Goal: Information Seeking & Learning: Learn about a topic

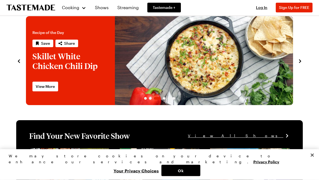
scroll to position [8, 0]
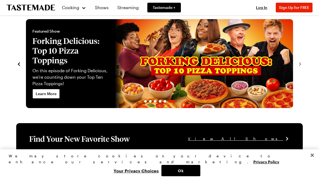
click at [200, 175] on button "Ok" at bounding box center [180, 170] width 39 height 11
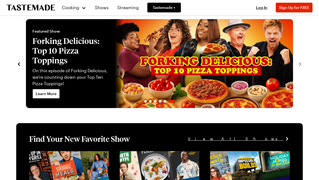
click at [224, 9] on div "Cooking Shows Streaming Tastemade + Log In Sign Up Log In Sign Up for FREE" at bounding box center [159, 7] width 319 height 15
click at [297, 8] on span "Sign Up for FREE" at bounding box center [294, 7] width 30 height 5
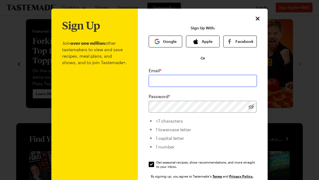
click at [210, 78] on input "email" at bounding box center [203, 81] width 108 height 12
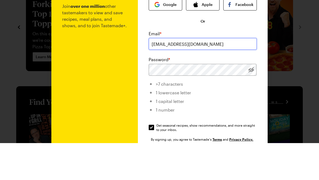
type input "jonib2125@gmail.com"
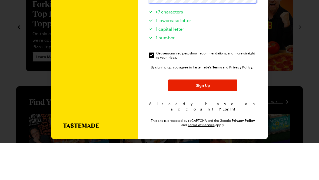
scroll to position [72, 0]
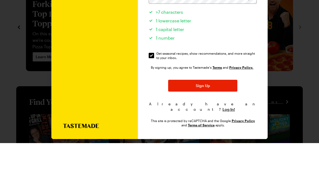
click at [216, 117] on button "Sign Up" at bounding box center [202, 123] width 69 height 12
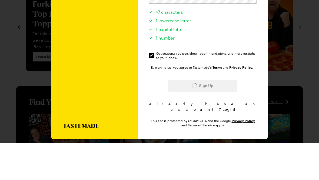
scroll to position [45, 0]
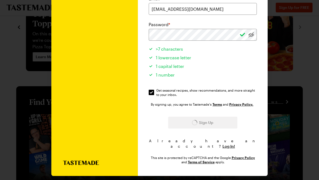
scroll to position [8, 0]
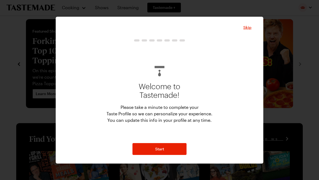
click at [244, 29] on span "Skip" at bounding box center [247, 27] width 8 height 5
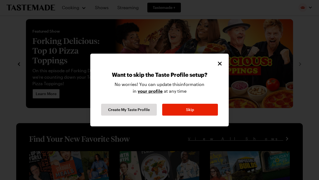
click at [198, 109] on button "Skip" at bounding box center [190, 110] width 56 height 12
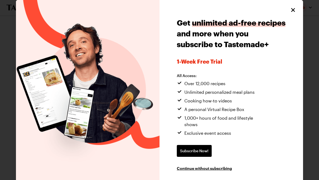
click at [292, 10] on icon "Close" at bounding box center [293, 10] width 4 height 4
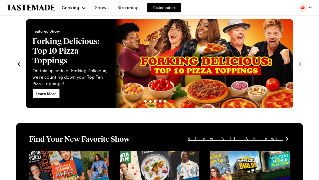
click at [81, 9] on div "Cooking" at bounding box center [74, 7] width 25 height 6
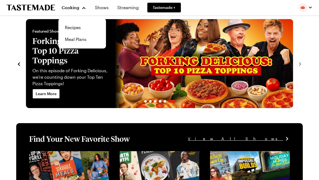
click at [76, 29] on link "Recipes" at bounding box center [82, 28] width 41 height 12
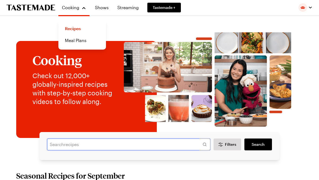
click at [156, 146] on input "text" at bounding box center [128, 145] width 163 height 12
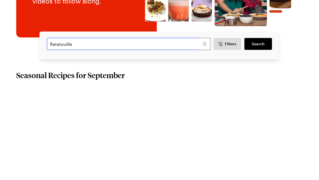
type input "Ratatouille"
click at [263, 134] on span "Search" at bounding box center [258, 136] width 13 height 5
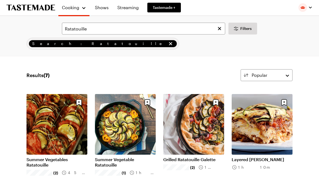
click at [50, 157] on link "Summer Vegetables Ratatouille" at bounding box center [56, 162] width 61 height 11
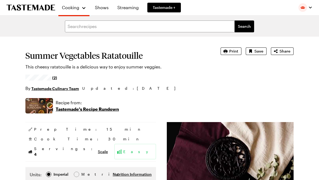
type textarea "x"
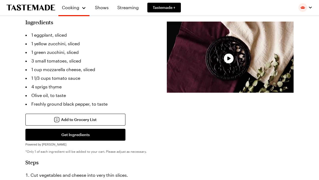
scroll to position [169, 0]
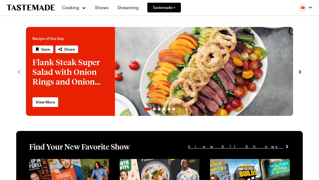
click at [174, 6] on span "Tastemade +" at bounding box center [164, 7] width 23 height 5
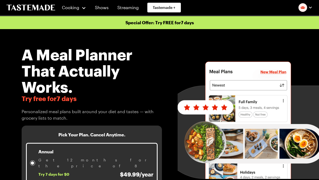
click at [80, 9] on div "Cooking" at bounding box center [74, 7] width 25 height 6
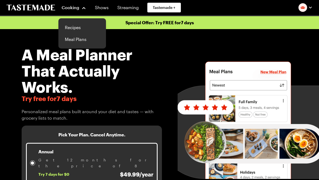
click at [83, 25] on link "Recipes" at bounding box center [82, 28] width 41 height 12
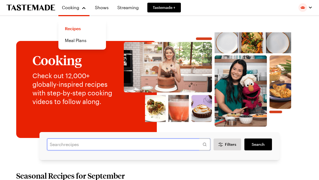
click at [102, 148] on input "text" at bounding box center [128, 145] width 163 height 12
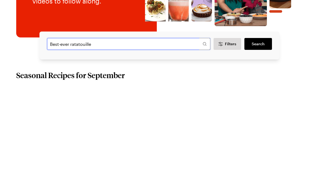
type input "Best-ever ratatouille"
click at [258, 134] on span "Search" at bounding box center [258, 136] width 13 height 5
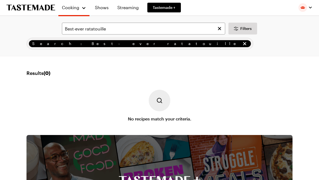
click at [129, 12] on link "Streaming" at bounding box center [128, 7] width 28 height 15
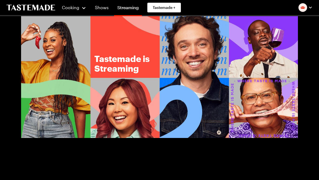
click at [106, 6] on link "Shows" at bounding box center [102, 7] width 20 height 15
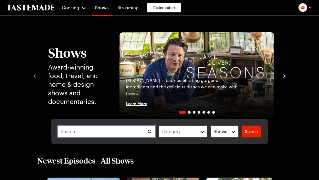
click at [115, 132] on input "text" at bounding box center [107, 132] width 98 height 12
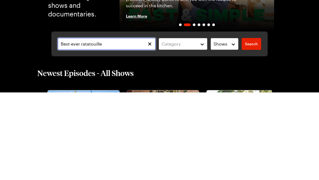
type input "Best-ever ratatouille"
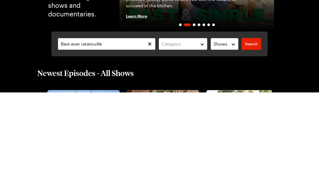
click at [256, 126] on link "Search" at bounding box center [251, 132] width 19 height 12
